Goal: Task Accomplishment & Management: Use online tool/utility

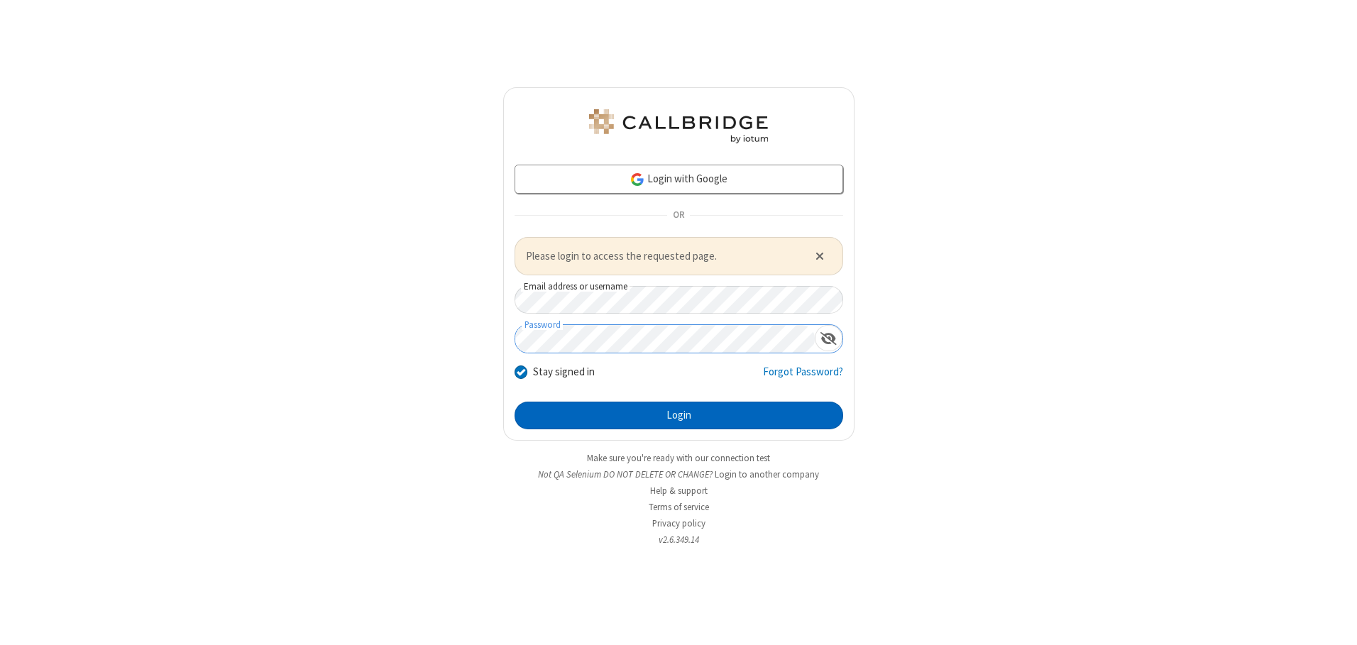
click at [678, 415] on button "Login" at bounding box center [678, 416] width 328 height 28
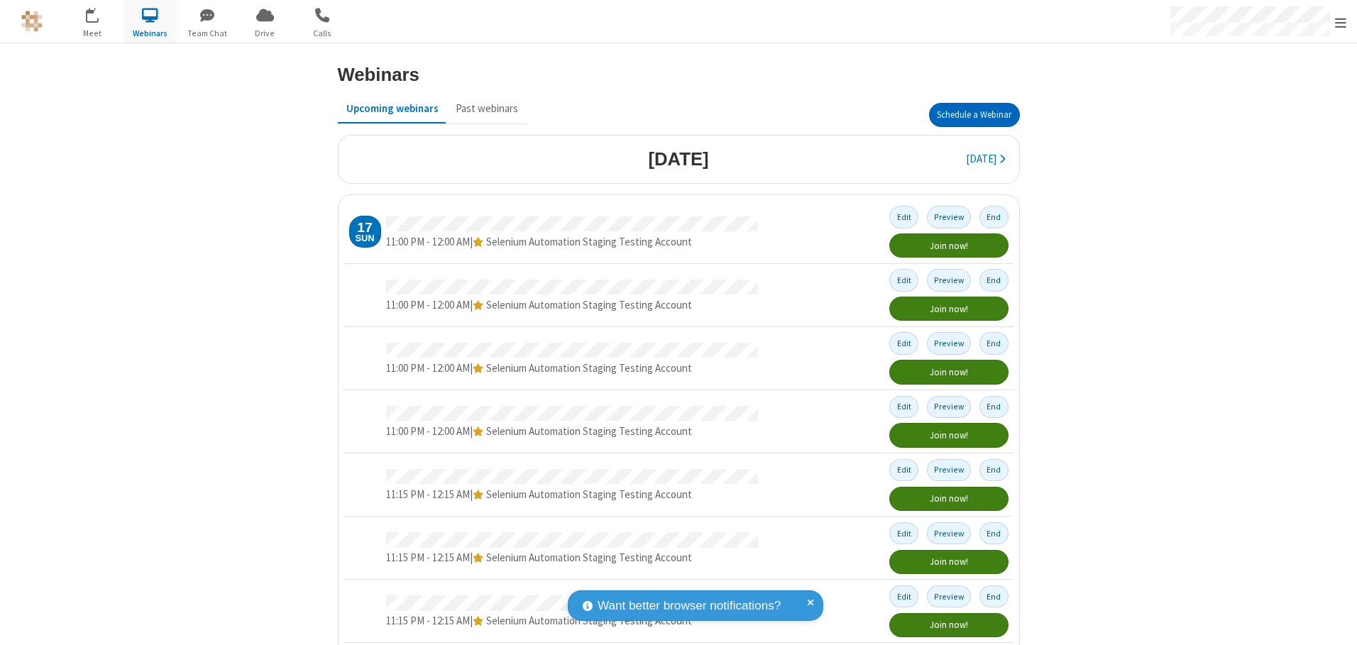
click at [968, 115] on button "Schedule a Webinar" at bounding box center [974, 115] width 91 height 24
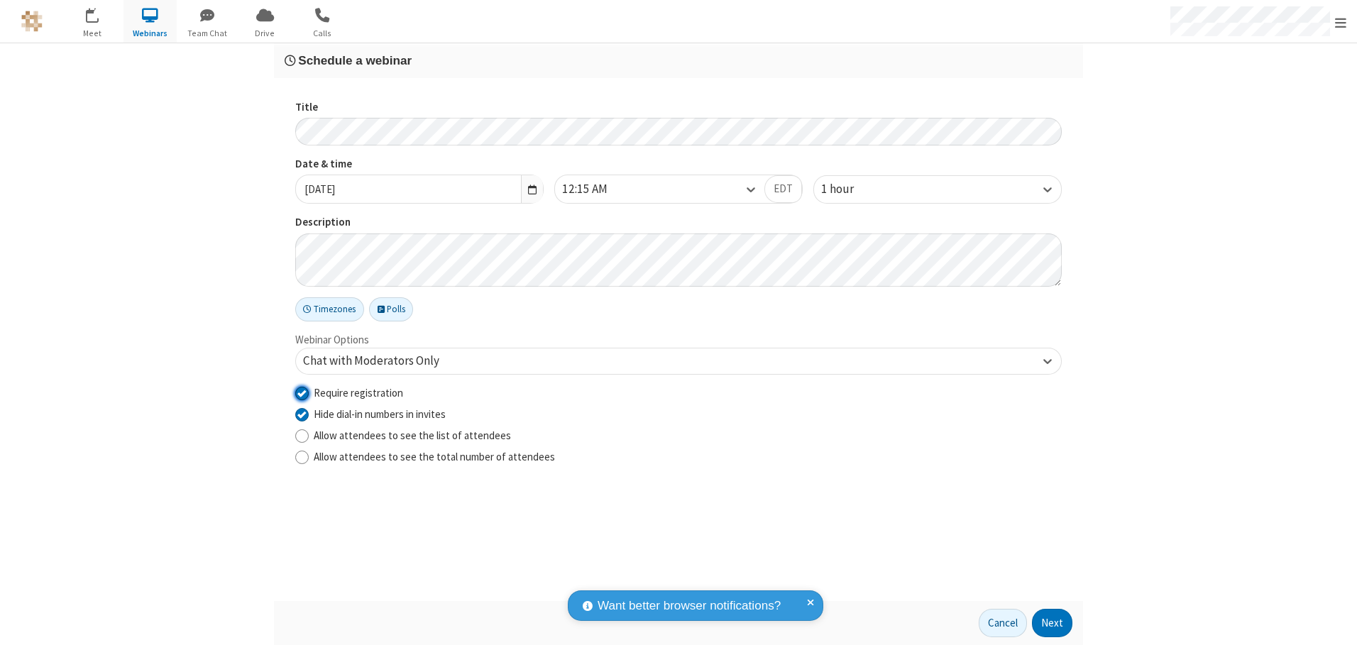
click at [302, 392] on input "Require registration" at bounding box center [301, 392] width 13 height 15
checkbox input "false"
click at [1052, 623] on button "Next" at bounding box center [1052, 623] width 40 height 28
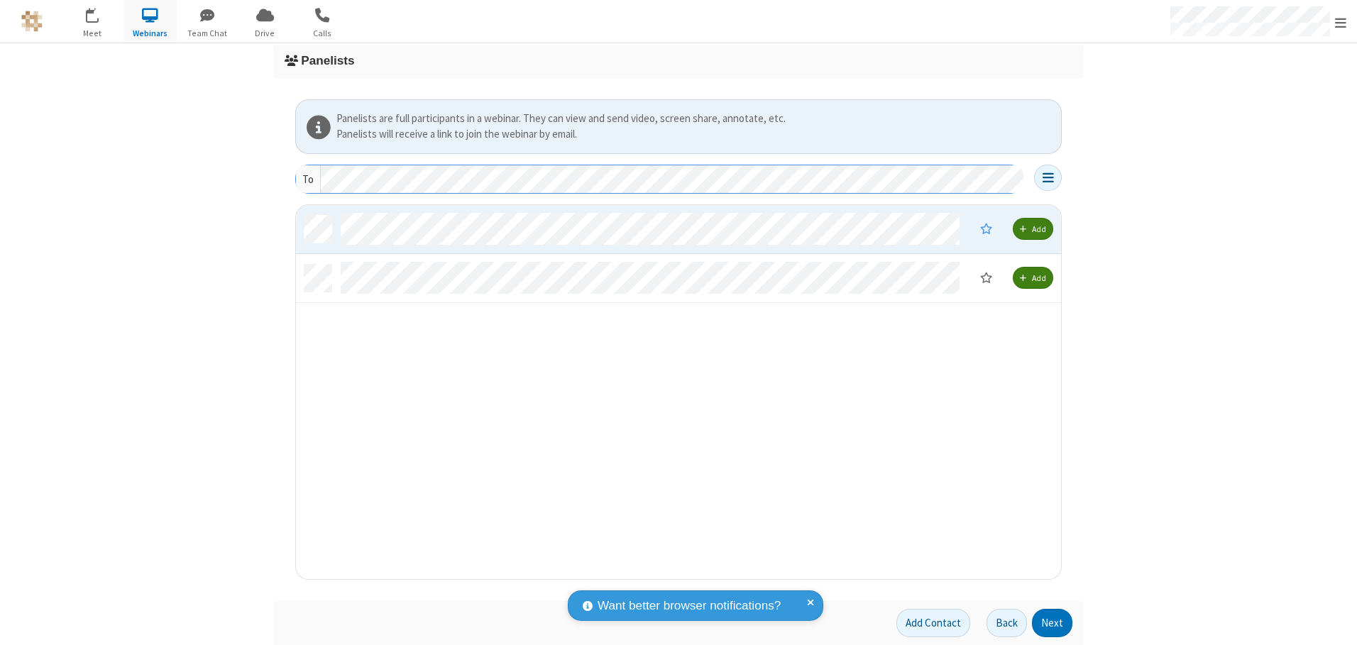
scroll to position [363, 754]
click at [1052, 623] on button "Next" at bounding box center [1052, 623] width 40 height 28
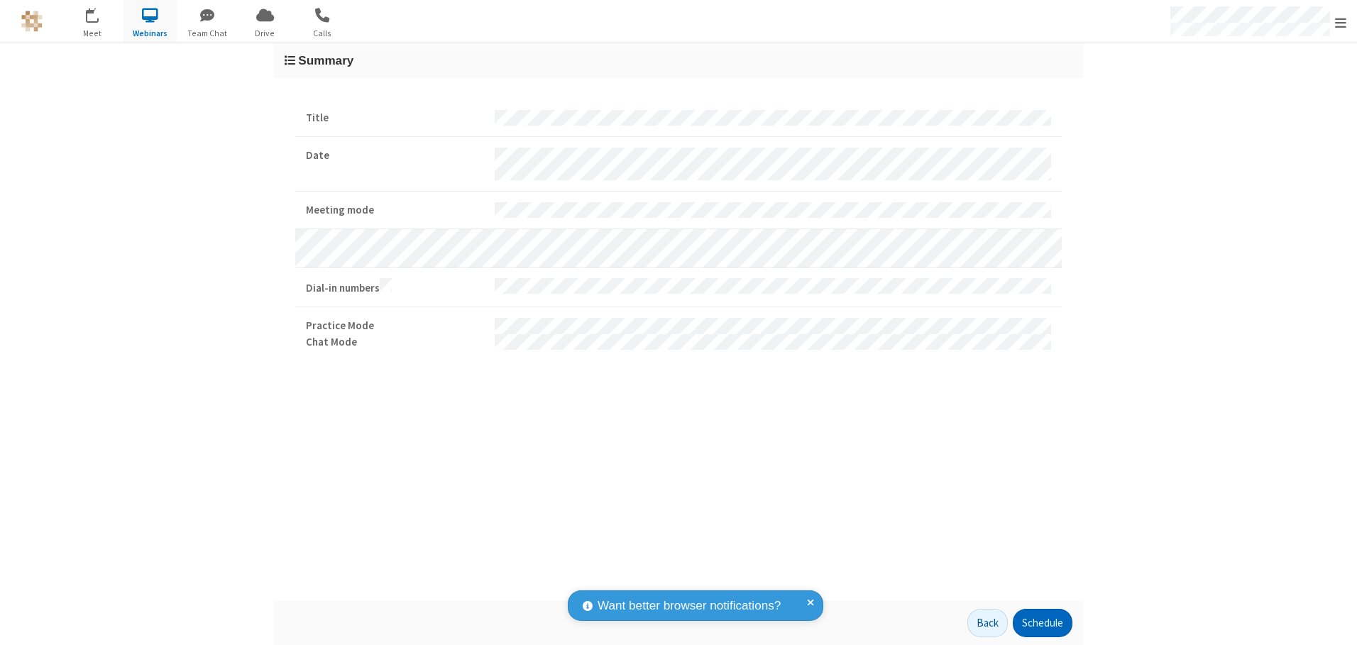
click at [1042, 623] on button "Schedule" at bounding box center [1042, 623] width 60 height 28
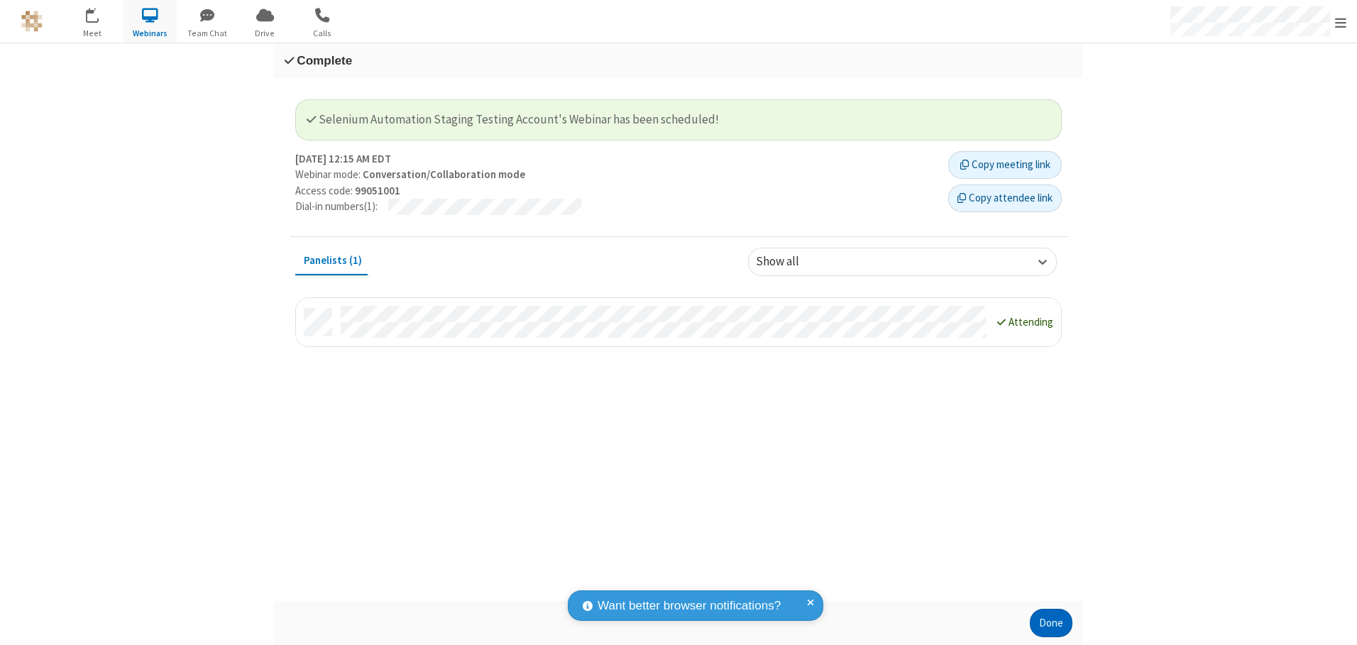
click at [1051, 623] on button "Done" at bounding box center [1050, 623] width 43 height 28
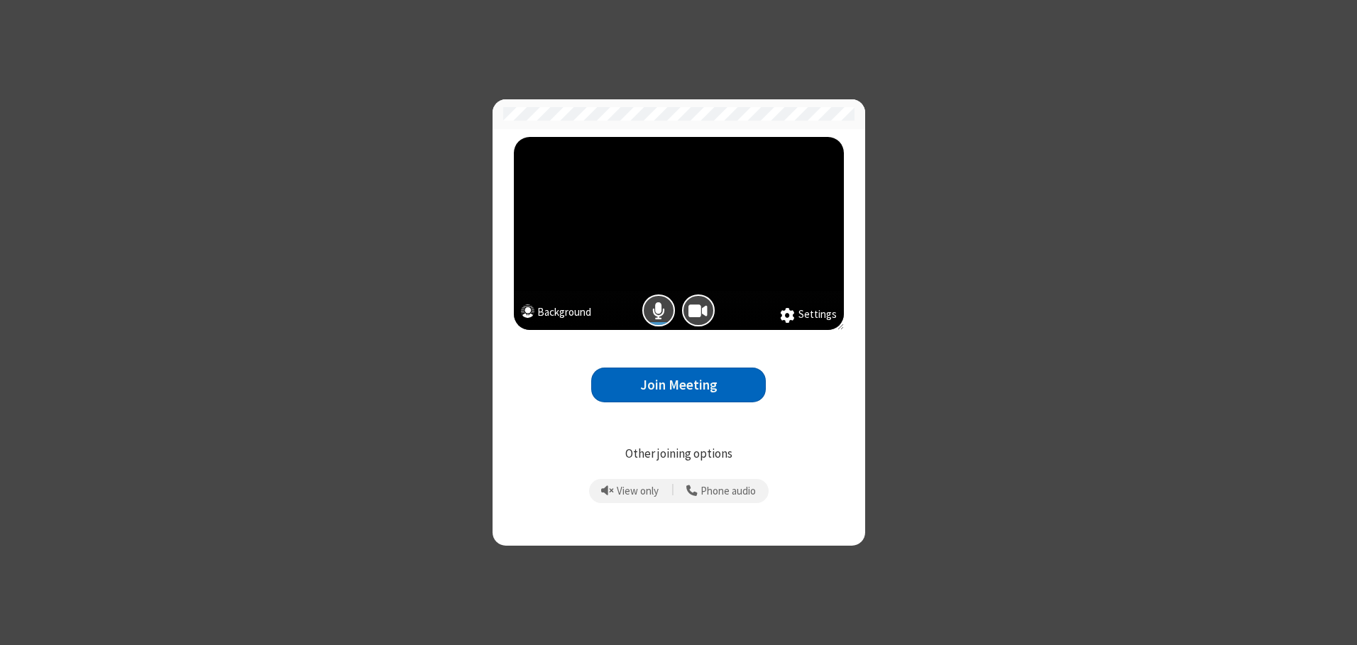
click at [678, 385] on button "Join Meeting" at bounding box center [678, 385] width 175 height 35
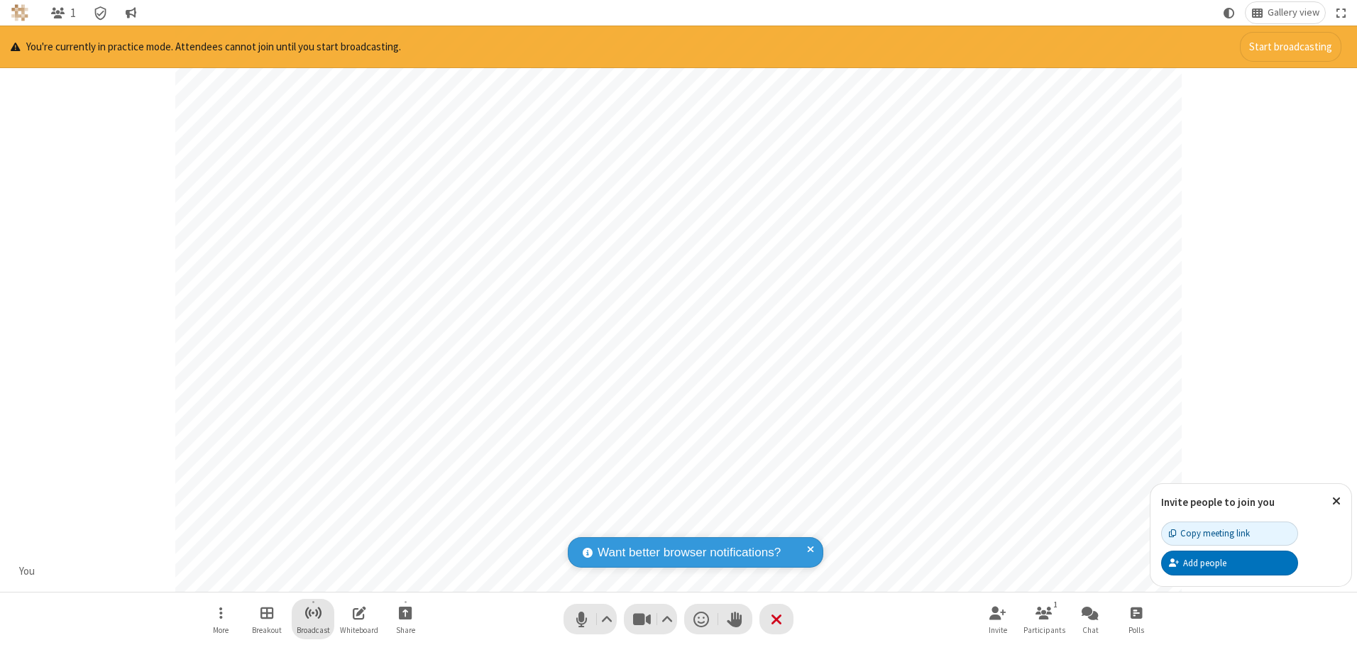
click at [312, 612] on span "Start broadcast" at bounding box center [313, 613] width 18 height 18
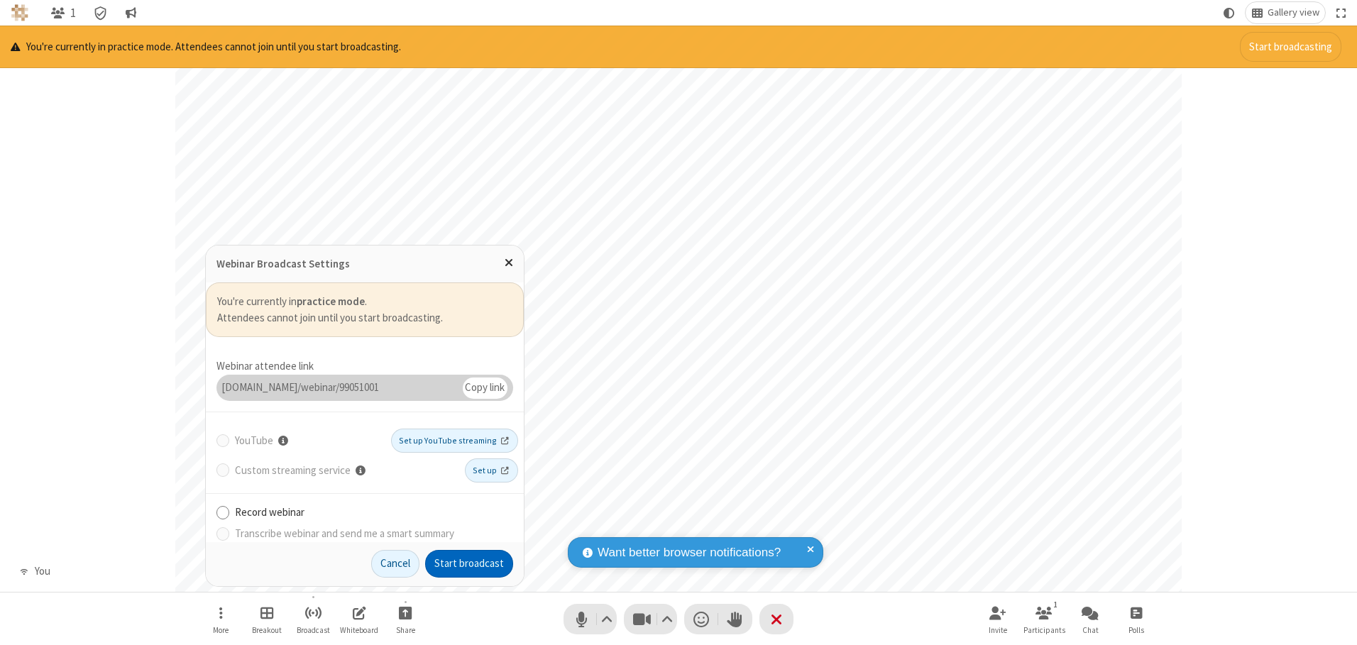
click at [469, 563] on button "Start broadcast" at bounding box center [469, 564] width 88 height 28
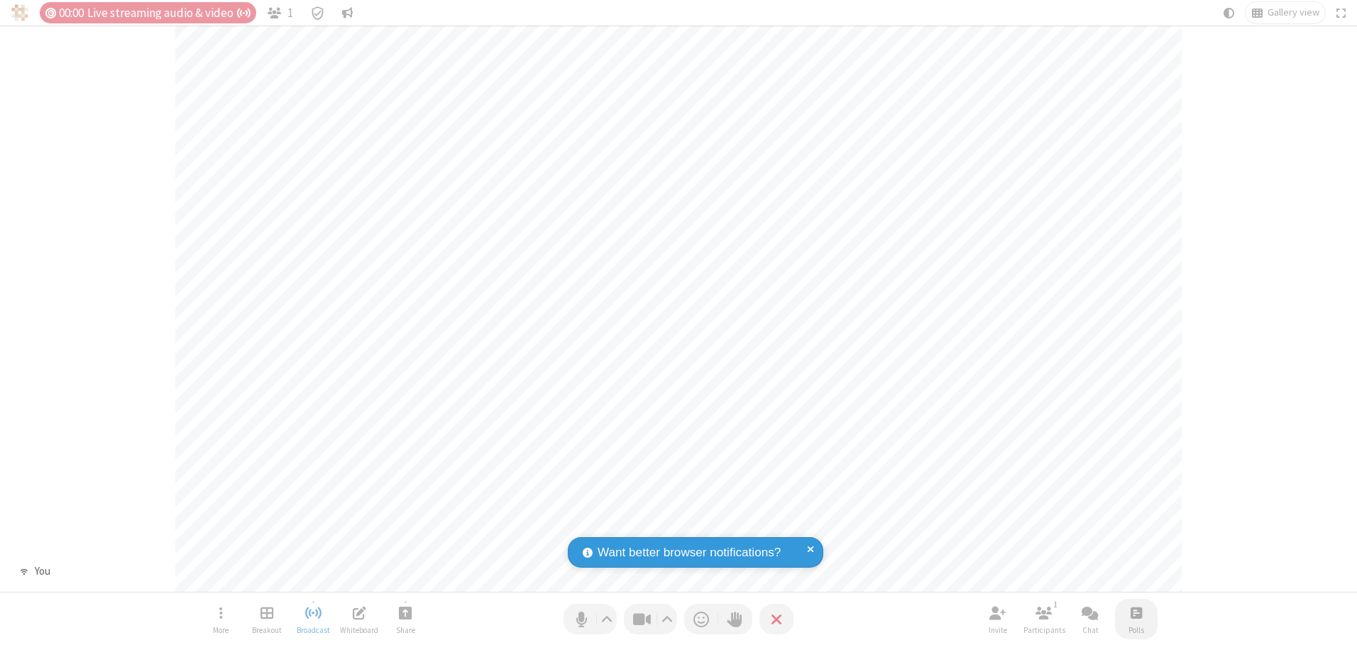
click at [1135, 612] on span "Open poll" at bounding box center [1135, 613] width 11 height 18
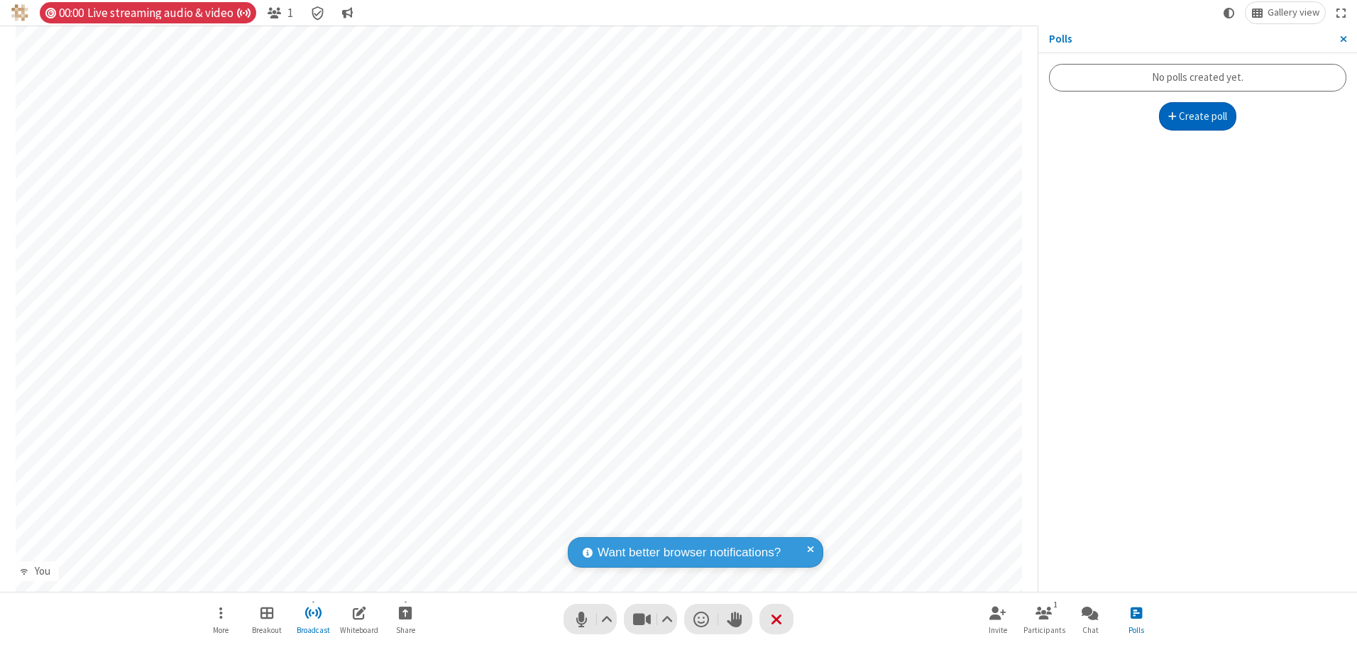
click at [1197, 116] on button "Create poll" at bounding box center [1198, 116] width 78 height 28
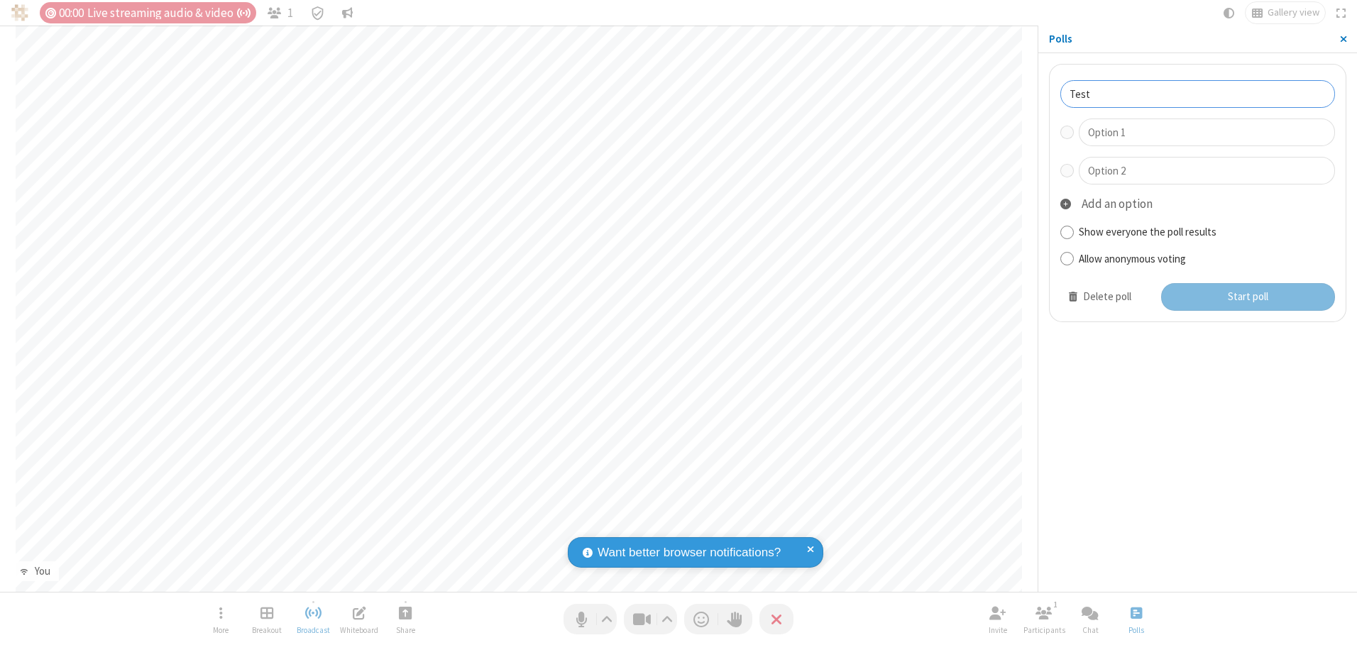
type input "Test"
type input "Yes"
type input "No"
click at [1247, 297] on button "Start poll" at bounding box center [1248, 297] width 175 height 28
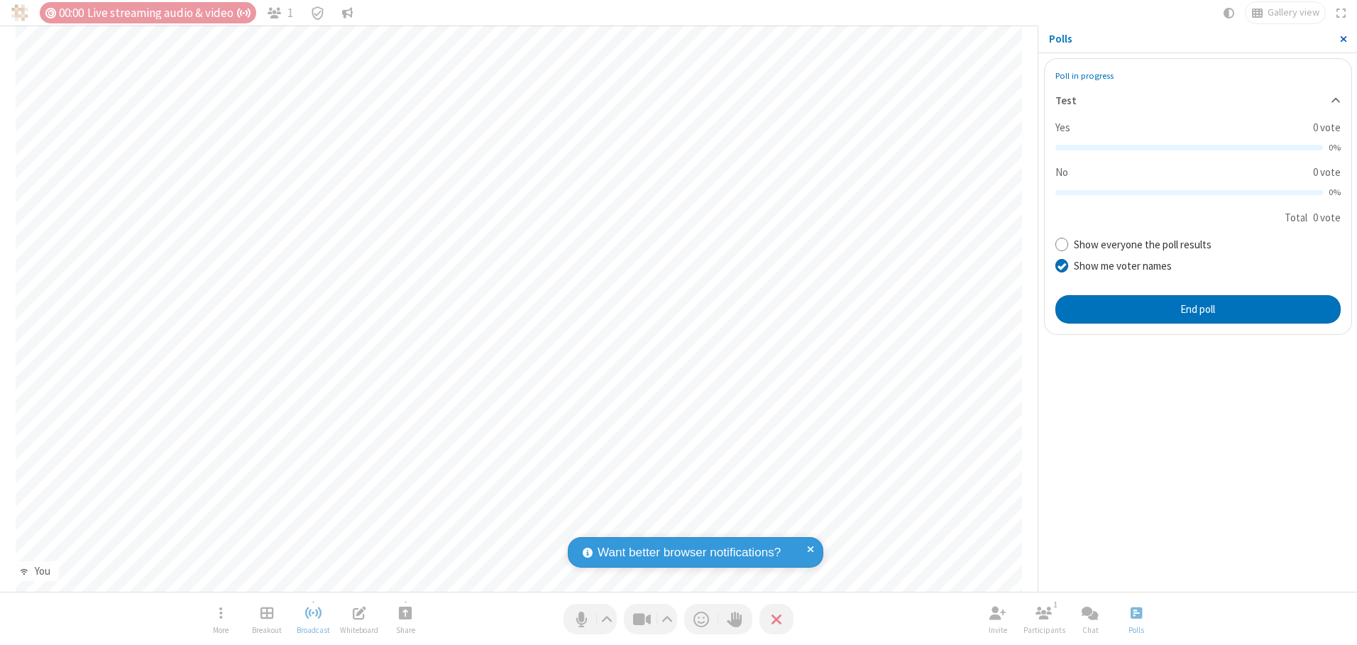
click at [1342, 39] on span "Close sidebar" at bounding box center [1343, 38] width 7 height 11
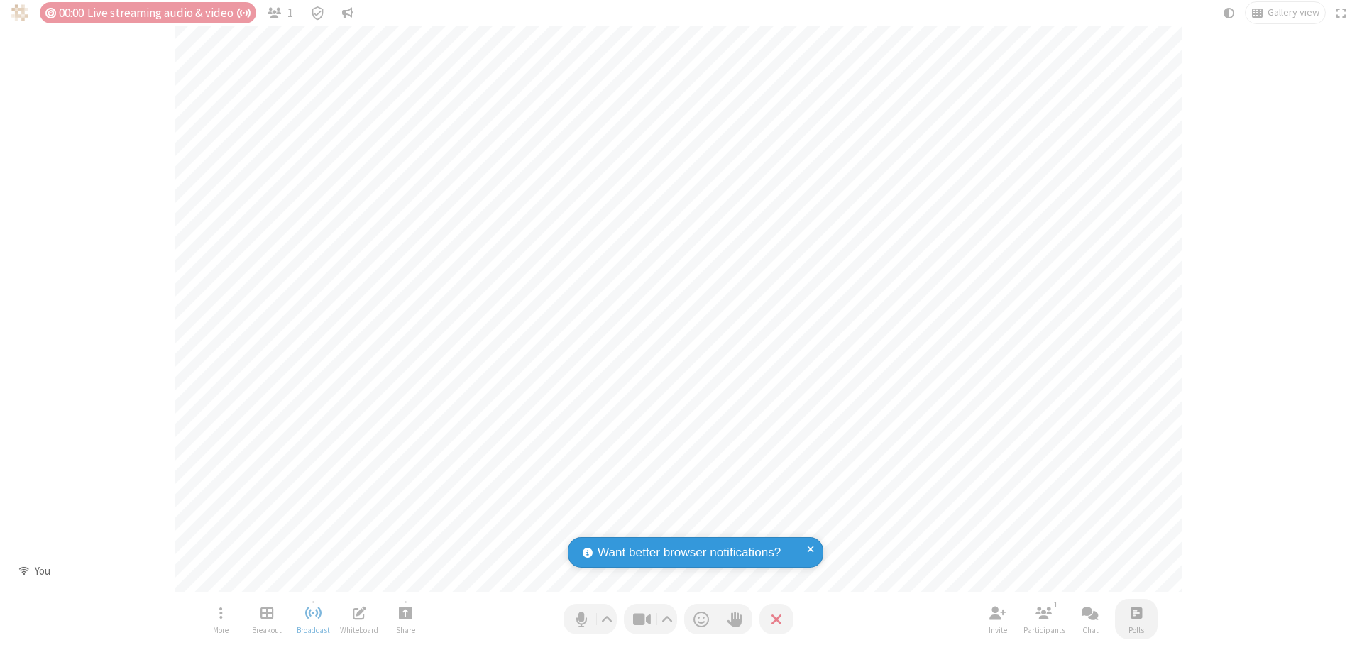
click at [1135, 612] on span "Open poll" at bounding box center [1135, 613] width 11 height 18
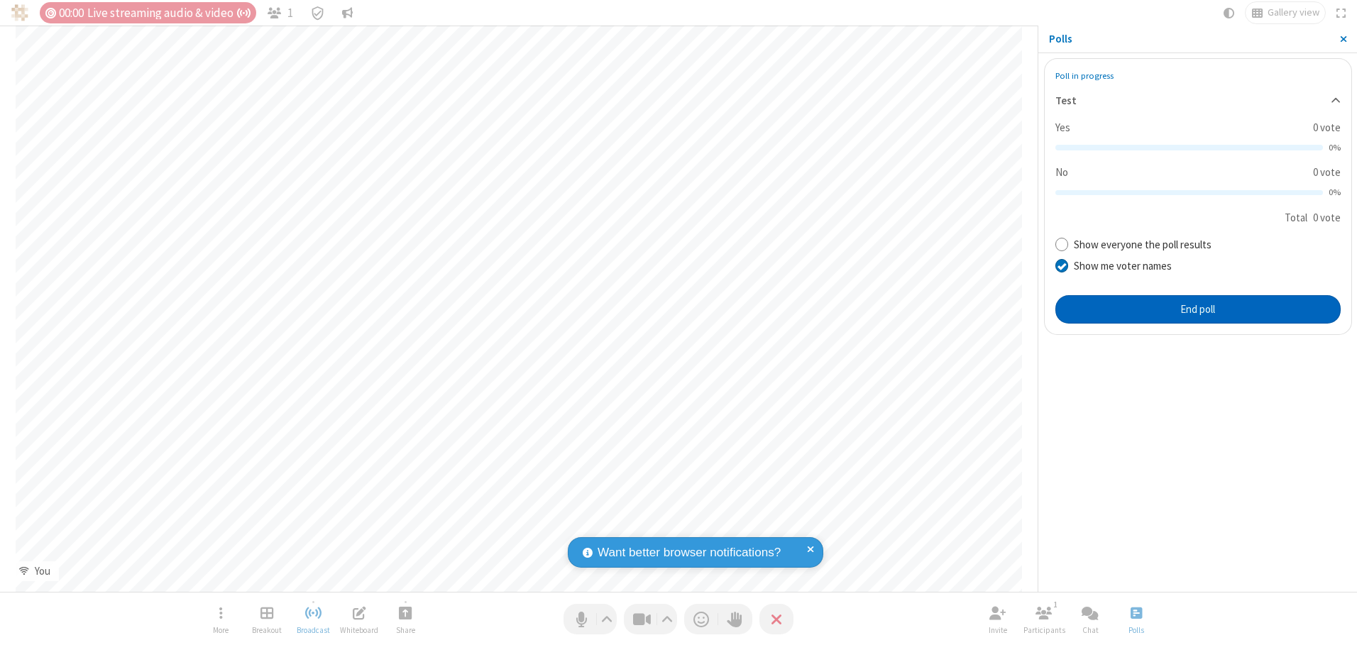
click at [1197, 309] on button "End poll" at bounding box center [1197, 309] width 285 height 28
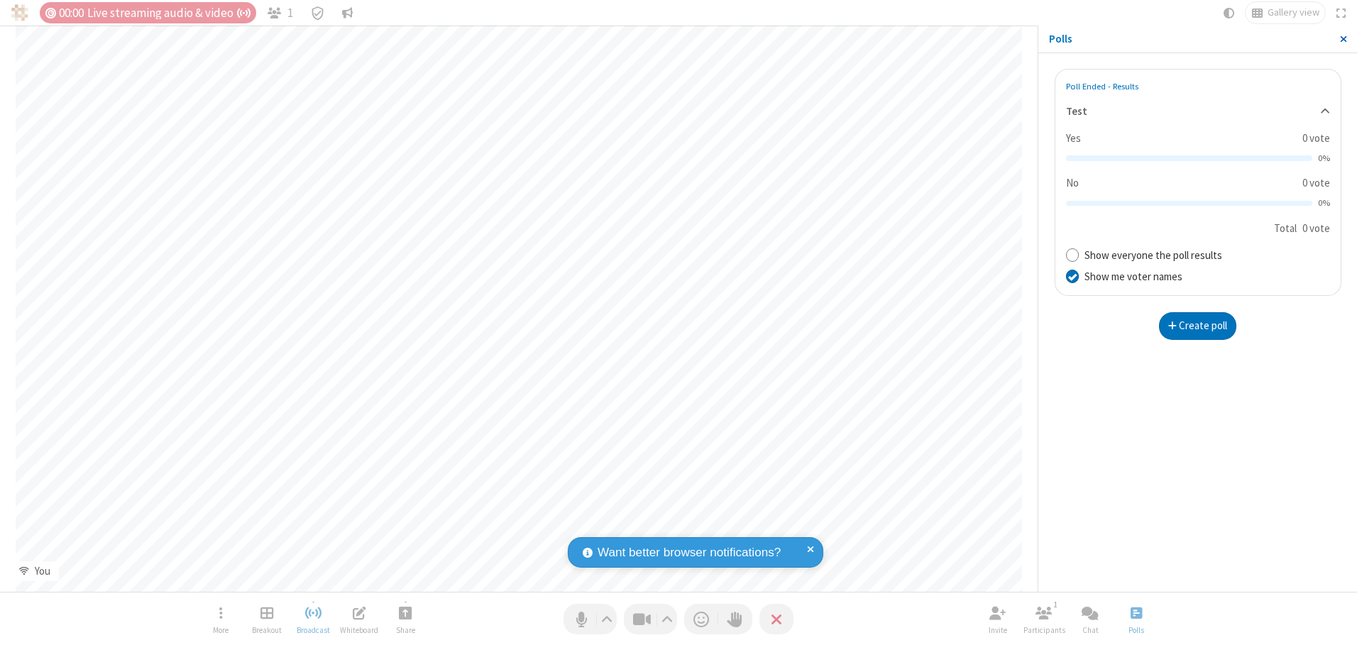
click at [1342, 39] on span "Close sidebar" at bounding box center [1343, 38] width 7 height 11
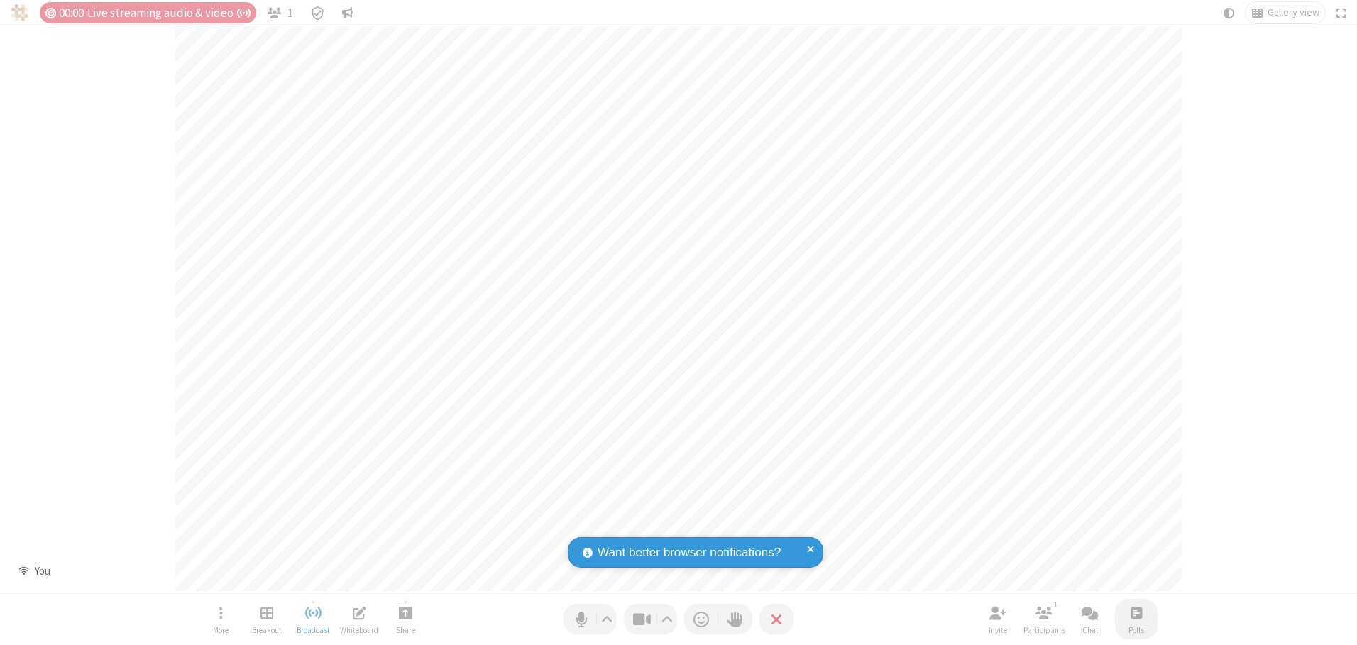
click at [1135, 612] on span "Open poll" at bounding box center [1135, 613] width 11 height 18
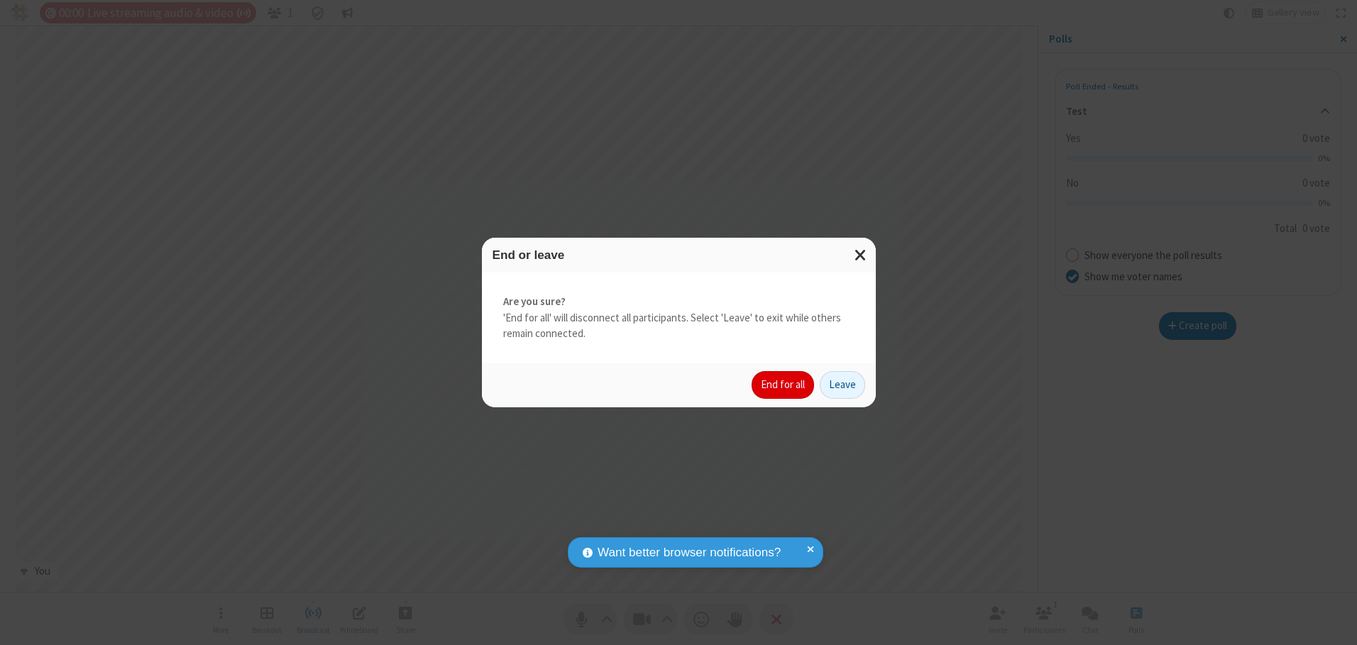
click at [783, 385] on button "End for all" at bounding box center [782, 385] width 62 height 28
